Goal: Communication & Community: Answer question/provide support

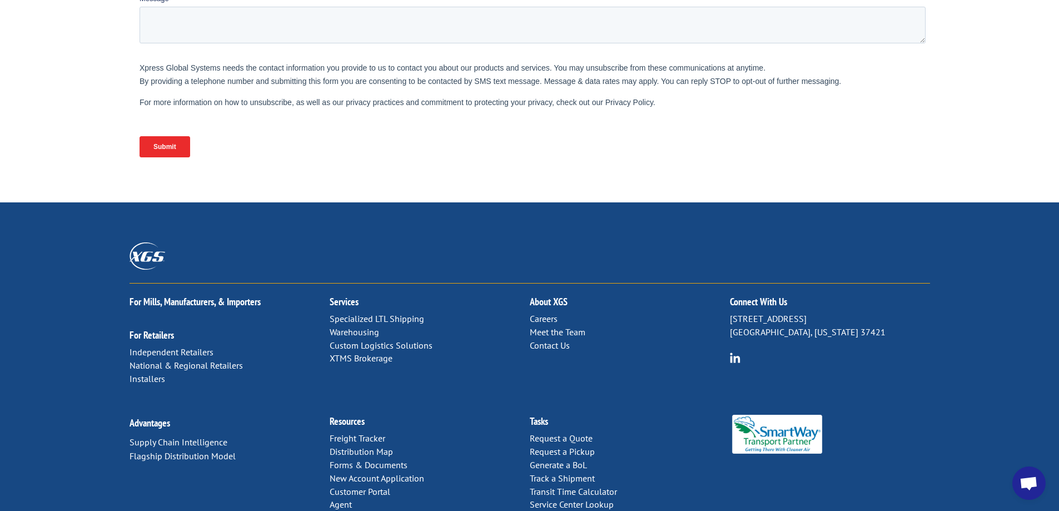
scroll to position [452, 0]
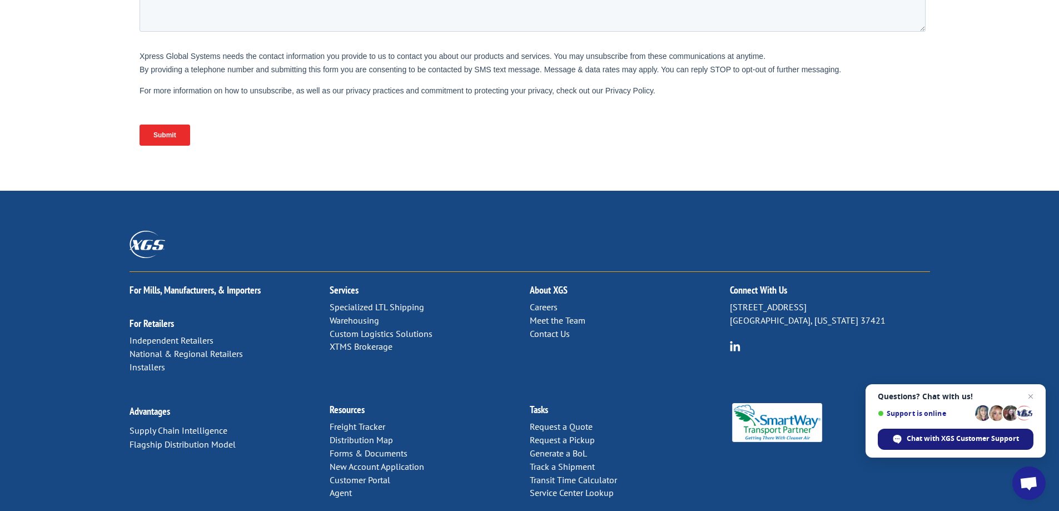
click at [934, 437] on span "Chat with XGS Customer Support" at bounding box center [962, 438] width 112 height 10
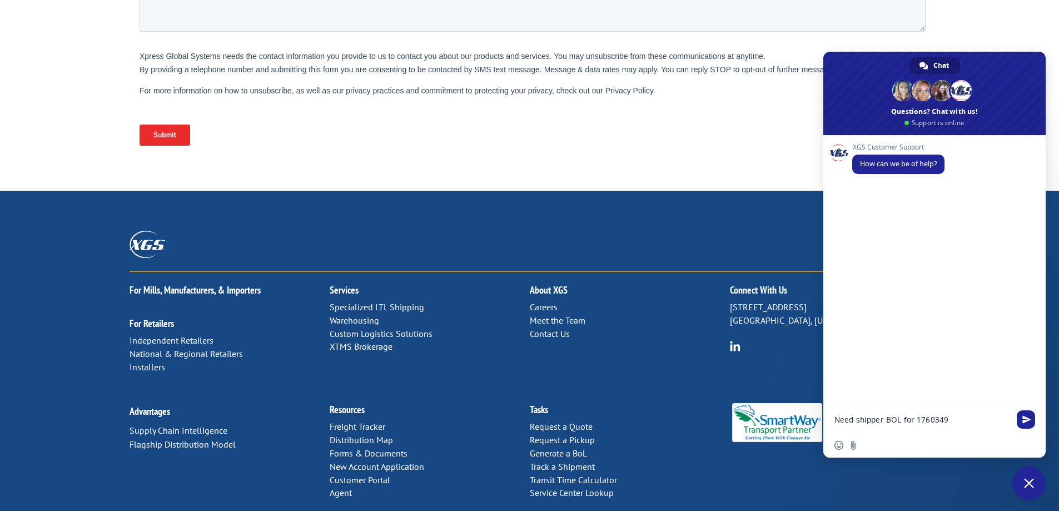
type textarea "Need shipper BOL for 17603494"
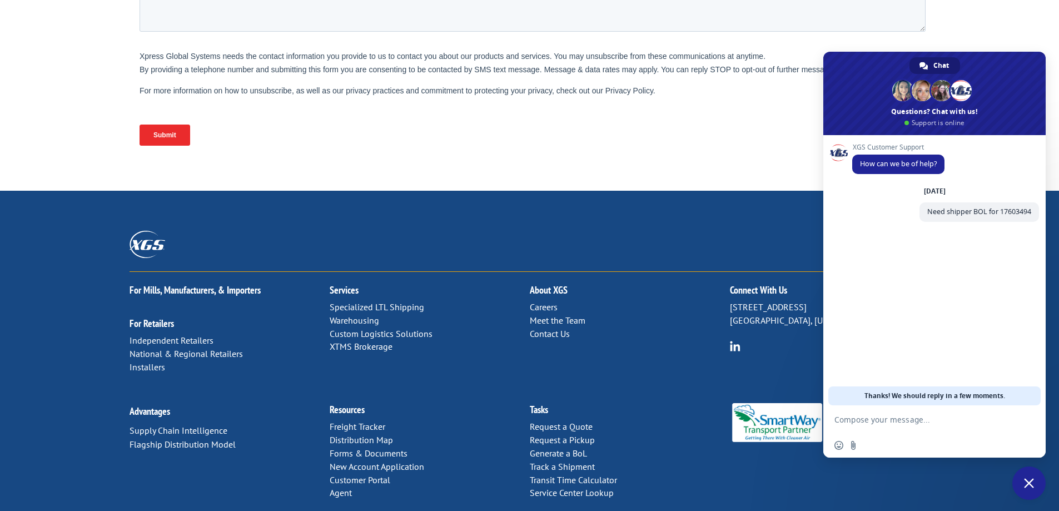
click at [871, 420] on textarea "Compose your message..." at bounding box center [922, 420] width 176 height 10
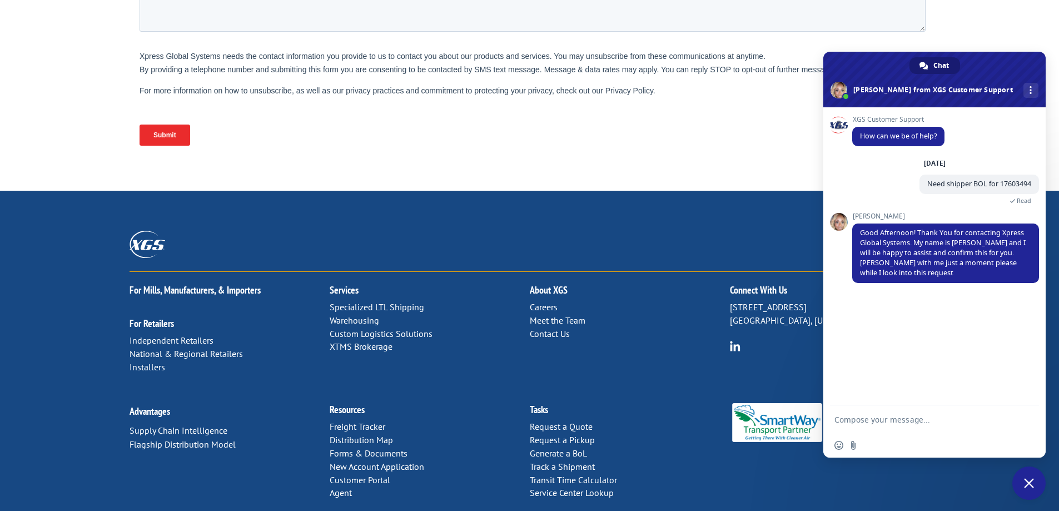
click at [875, 425] on form at bounding box center [922, 420] width 176 height 30
click at [861, 422] on textarea "Compose your message..." at bounding box center [922, 420] width 176 height 10
type textarea "Hello, thank you"
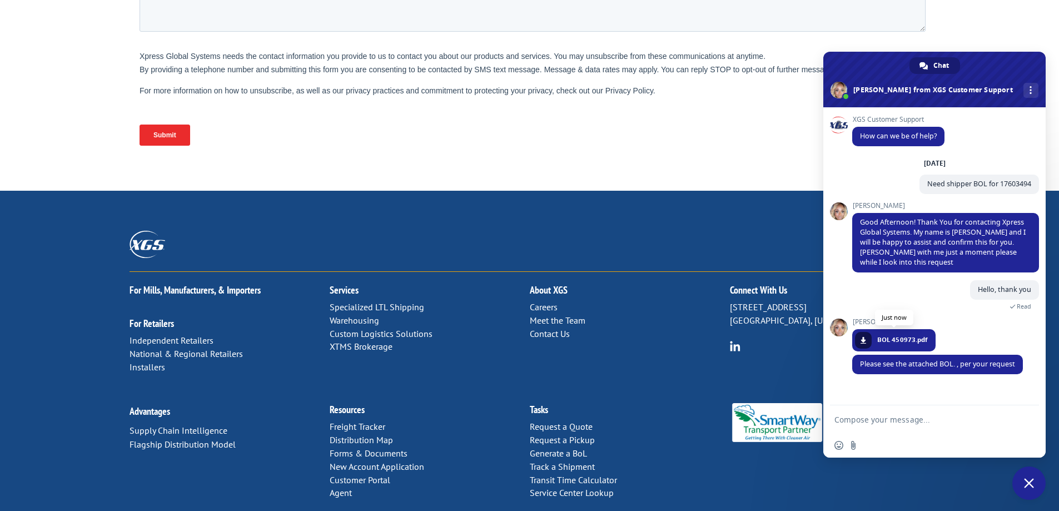
click at [888, 338] on span "BOL 450973.pdf" at bounding box center [902, 340] width 50 height 10
click at [862, 340] on span at bounding box center [863, 340] width 7 height 7
click at [869, 417] on textarea "Compose your message..." at bounding box center [922, 420] width 176 height 10
type textarea "W"
type textarea "Received, thank you"
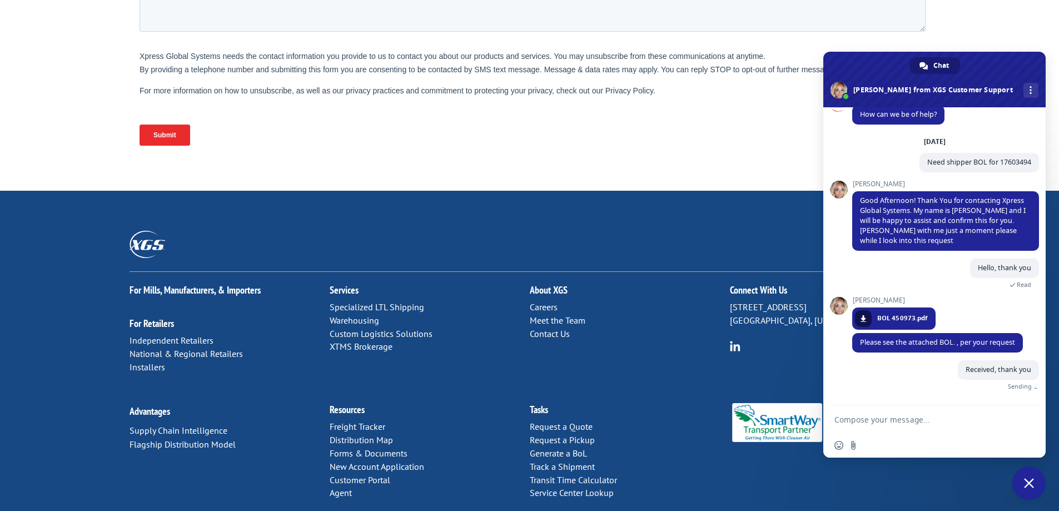
scroll to position [9, 0]
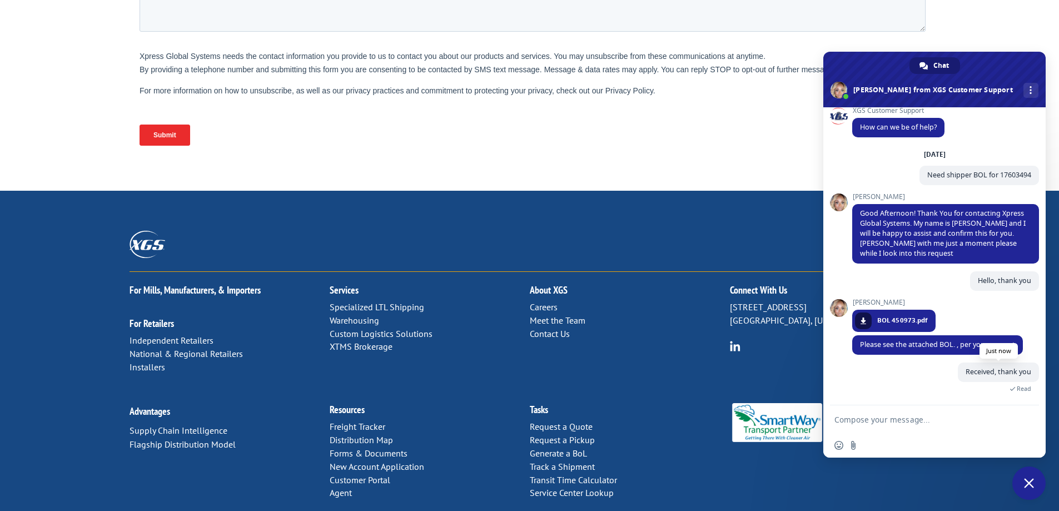
drag, startPoint x: 1031, startPoint y: 478, endPoint x: 993, endPoint y: 382, distance: 104.2
click at [1028, 478] on span "Close chat" at bounding box center [1029, 483] width 10 height 10
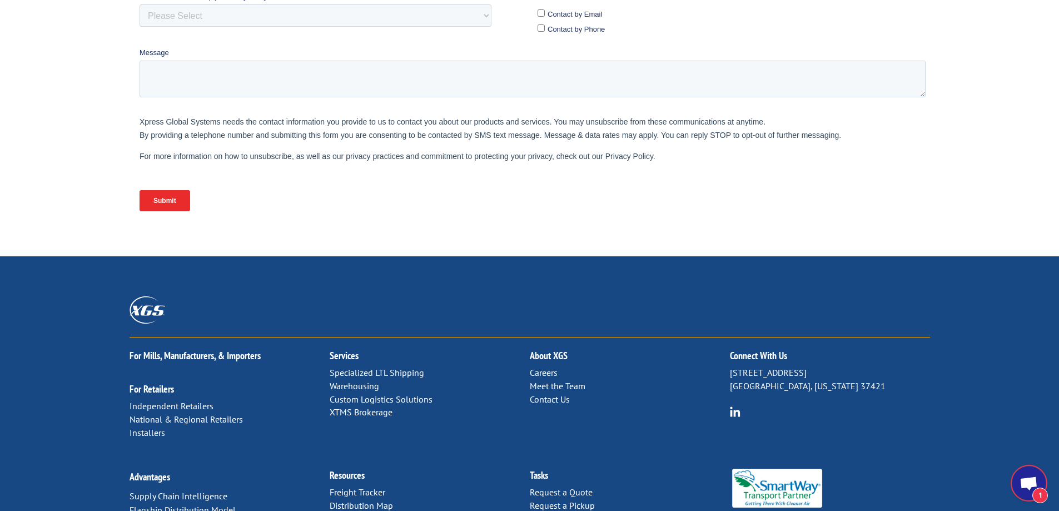
scroll to position [452, 0]
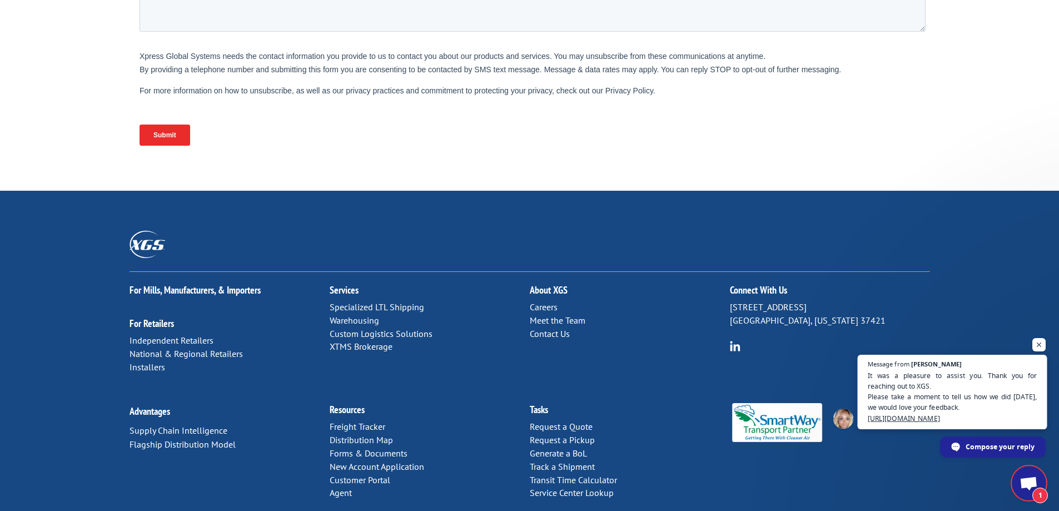
click at [930, 381] on span "It was a pleasure to assist you. Thank you for reaching out to XGS. Please take…" at bounding box center [953, 396] width 170 height 53
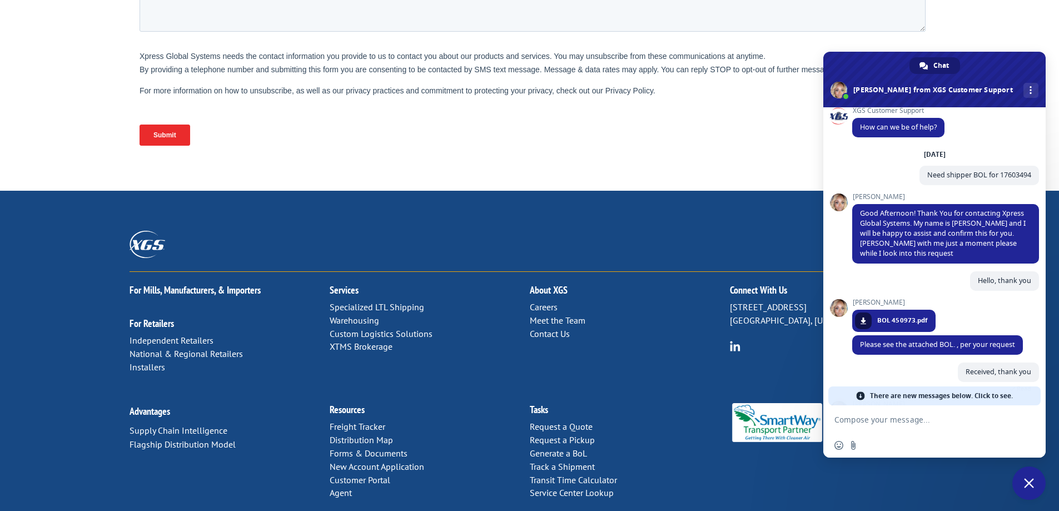
scroll to position [139, 0]
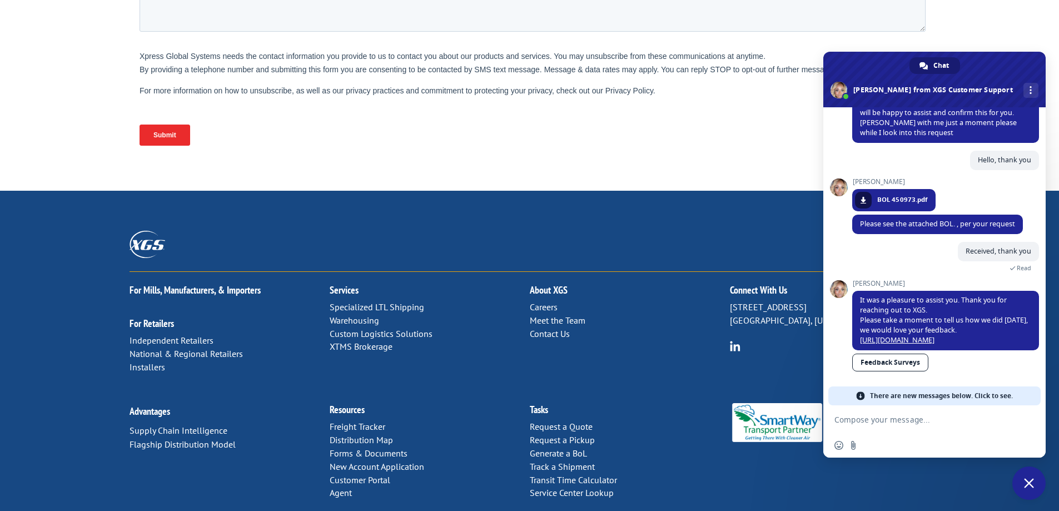
click at [988, 397] on span "There are new messages below. Click to see." at bounding box center [941, 395] width 143 height 19
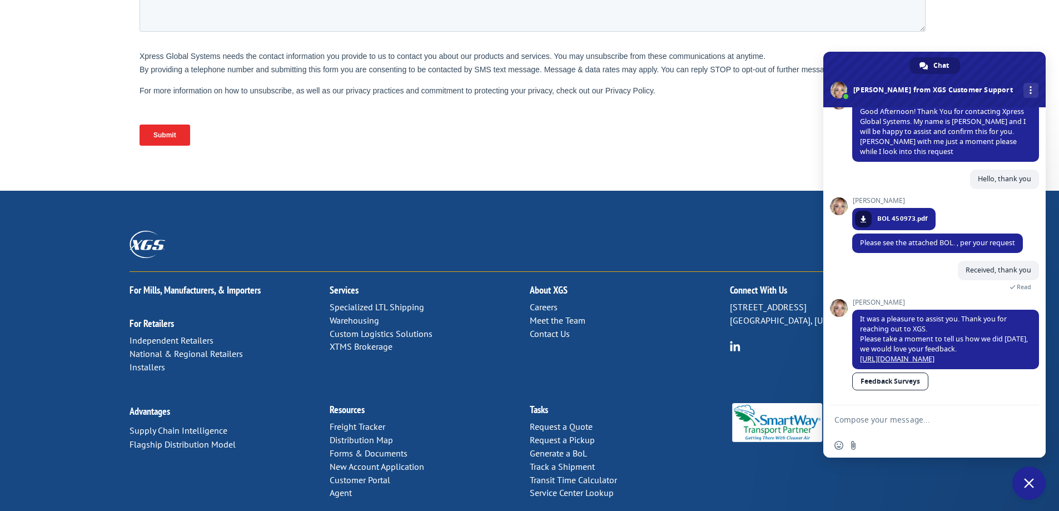
scroll to position [121, 0]
click at [1023, 473] on span "Close chat" at bounding box center [1028, 482] width 33 height 33
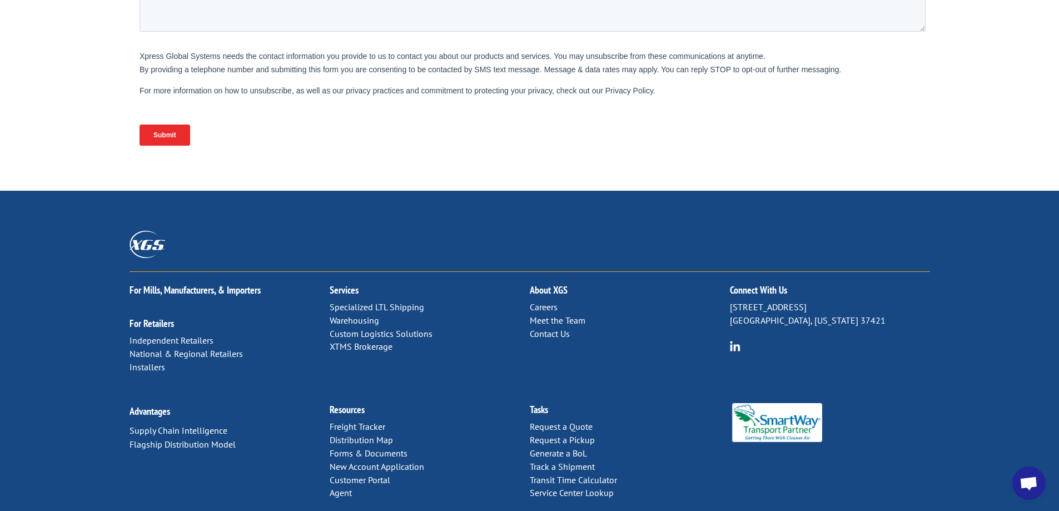
click at [1030, 485] on span "Open chat" at bounding box center [1028, 484] width 18 height 16
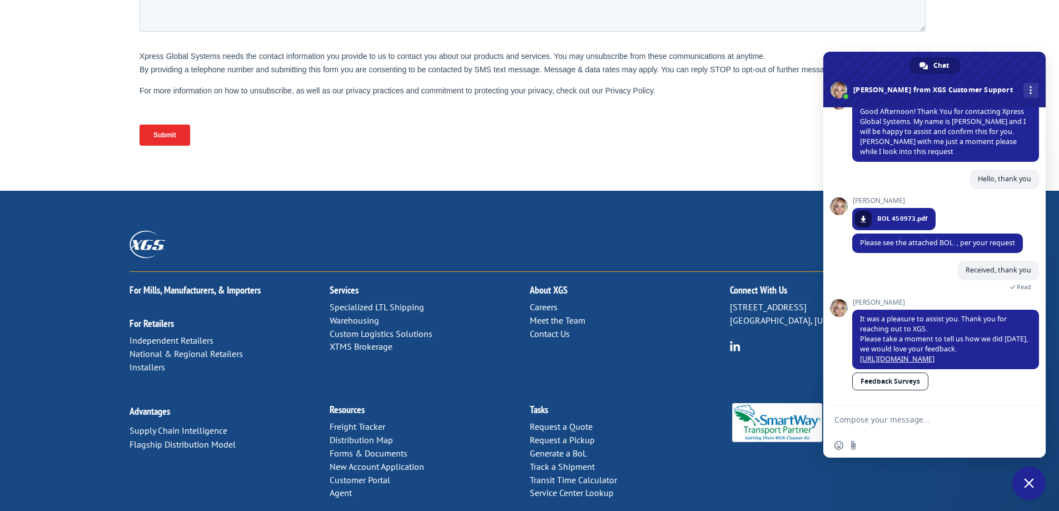
click at [857, 417] on textarea "Compose your message..." at bounding box center [922, 420] width 176 height 10
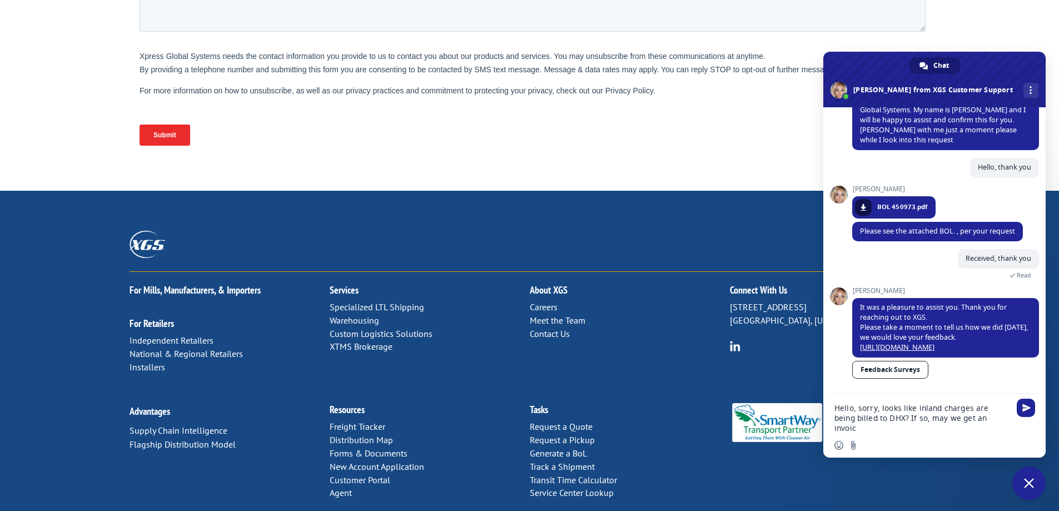
scroll to position [132, 0]
type textarea "Hello, sorry, looks like inland charges are being billed to DHX? If so, may we …"
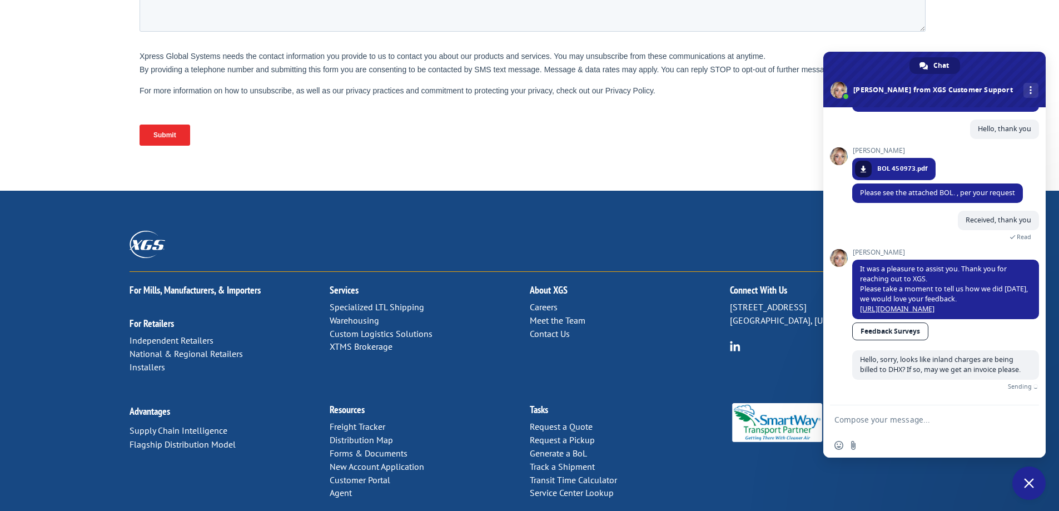
scroll to position [168, 0]
